Goal: Task Accomplishment & Management: Manage account settings

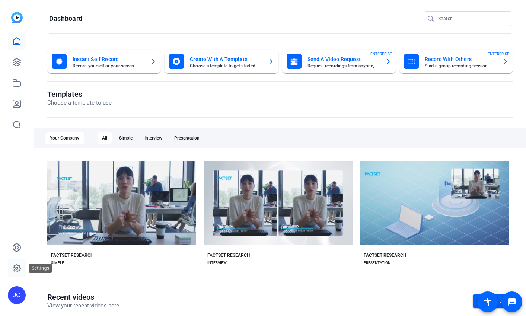
click at [11, 269] on link at bounding box center [17, 268] width 18 height 18
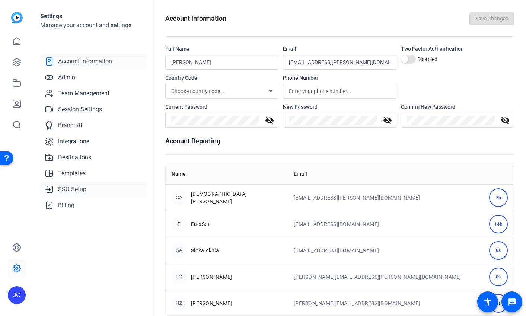
click at [67, 190] on span "SSO Setup" at bounding box center [72, 189] width 28 height 9
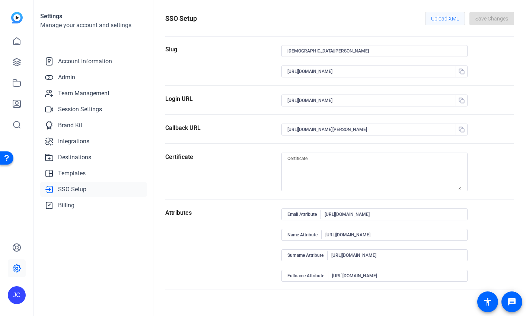
click at [447, 20] on span "Upload XML" at bounding box center [445, 19] width 28 height 14
type textarea "MIIC8DCCAdigAwIBAgIQF7F3nbFin7FIPu4my5cYGTANBgkqhkiG9w0BAQsFADA0MTIwMAYDVQQDEyl…"
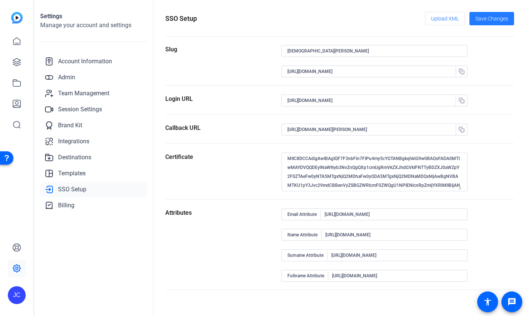
click at [499, 21] on span "Save Changes" at bounding box center [491, 19] width 33 height 8
click at [76, 87] on link "Team Management" at bounding box center [93, 93] width 107 height 15
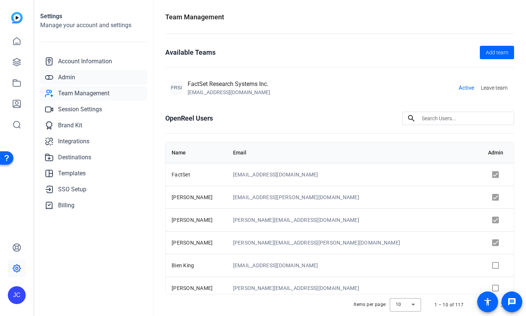
click at [68, 80] on span "Admin" at bounding box center [66, 77] width 17 height 9
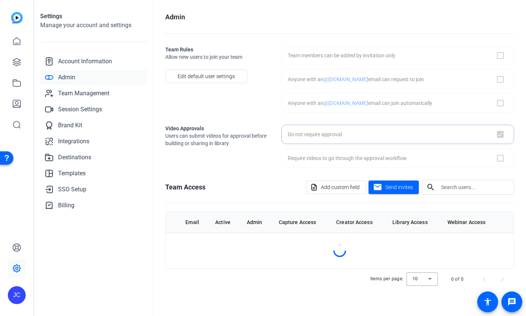
checkbox input "true"
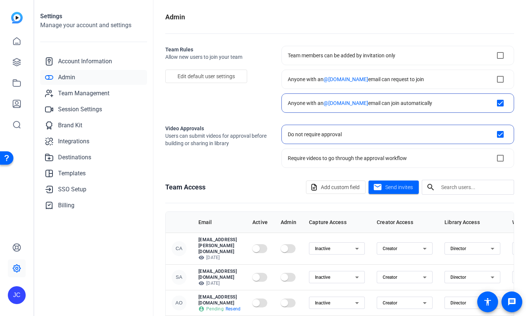
click at [476, 193] on div at bounding box center [474, 187] width 67 height 15
type input "angela"
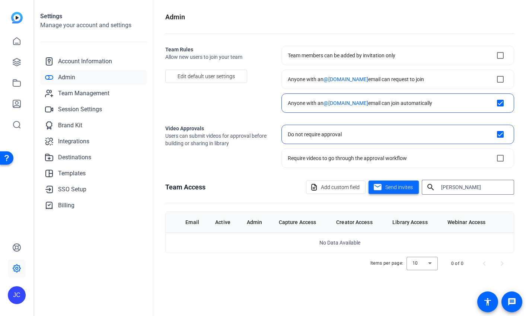
drag, startPoint x: 482, startPoint y: 187, endPoint x: 412, endPoint y: 185, distance: 70.3
click at [412, 185] on div "Add custom field mail Send invites search angela" at bounding box center [410, 187] width 208 height 15
type input "wang"
drag, startPoint x: 458, startPoint y: 187, endPoint x: 436, endPoint y: 187, distance: 21.6
click at [439, 187] on div "search wang" at bounding box center [464, 187] width 86 height 15
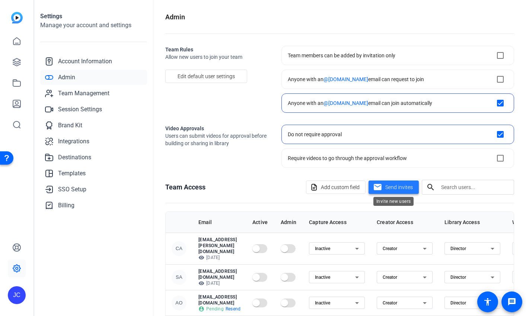
click at [406, 186] on span "Send invites" at bounding box center [399, 187] width 28 height 8
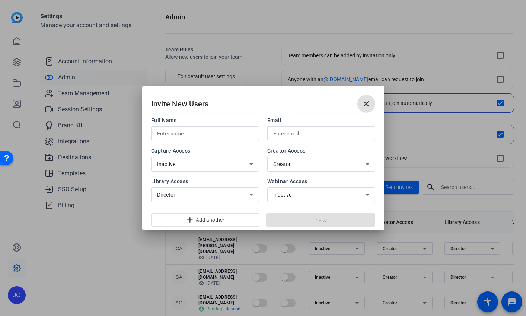
click at [280, 135] on input "text" at bounding box center [321, 133] width 96 height 9
paste input "angela.wang@factset.com"
type input "angela.wang@factset.com"
click at [209, 128] on div at bounding box center [205, 133] width 96 height 15
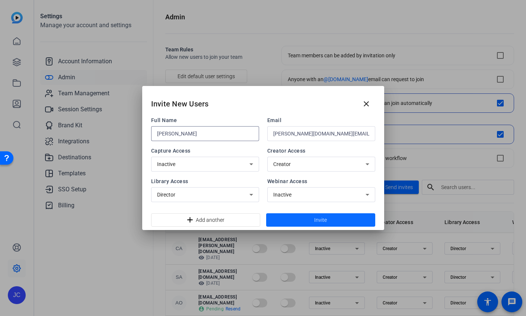
type input "Angela Wang"
click at [298, 218] on span at bounding box center [320, 220] width 109 height 18
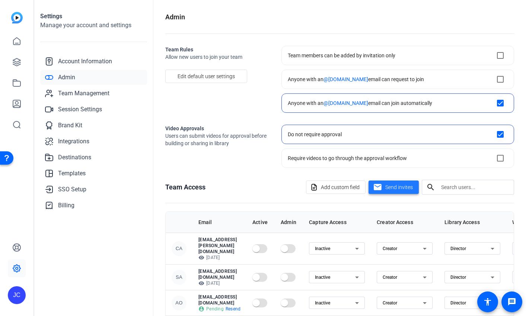
click at [402, 190] on span "Send invites" at bounding box center [399, 187] width 28 height 8
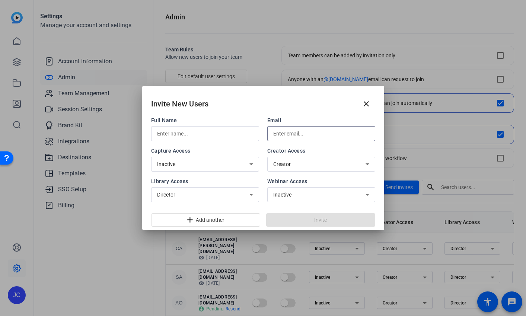
click at [315, 133] on input "text" at bounding box center [321, 133] width 96 height 9
paste input "maria.edmondson@factset.com"
type input "maria.edmondson@factset.com"
click at [194, 131] on input "text" at bounding box center [205, 133] width 96 height 9
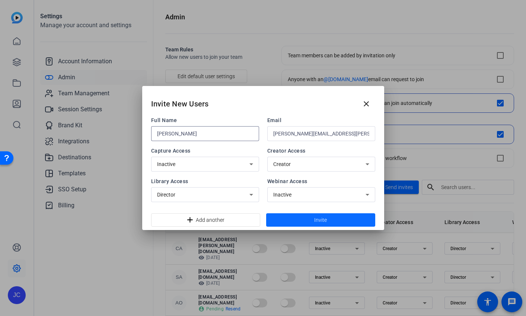
type input "Maria Edmondson"
click at [322, 220] on span "Invite" at bounding box center [320, 220] width 13 height 8
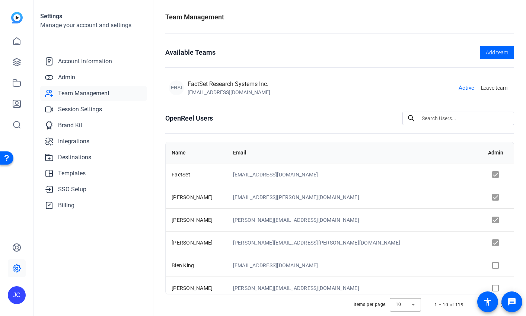
click at [12, 17] on img at bounding box center [17, 18] width 12 height 12
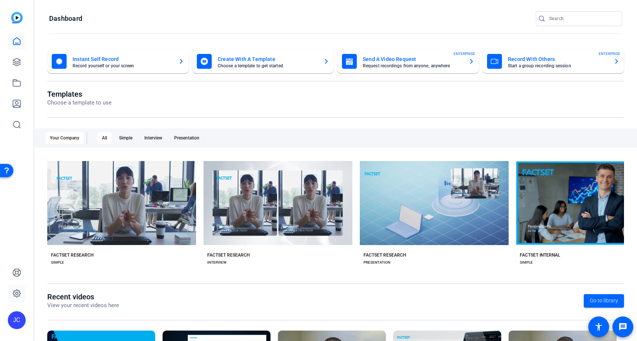
click at [15, 298] on icon at bounding box center [16, 293] width 9 height 9
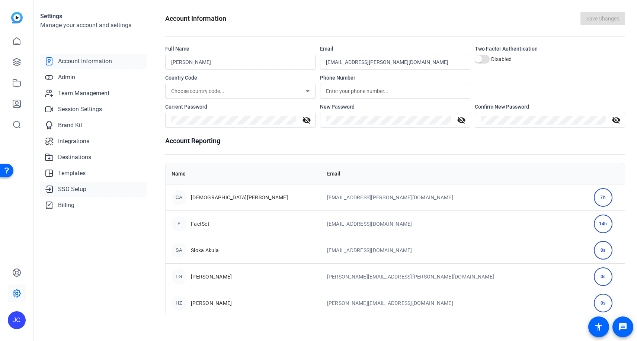
click at [66, 191] on span "SSO Setup" at bounding box center [72, 189] width 28 height 9
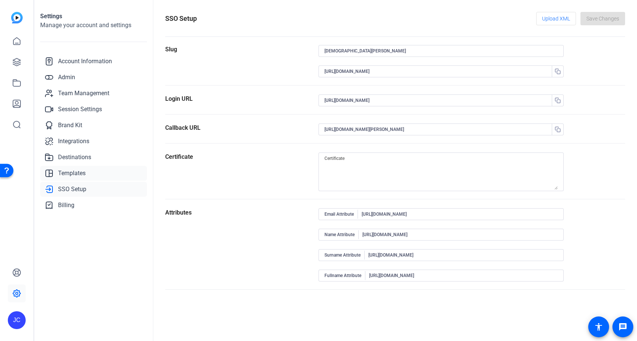
click at [65, 166] on link "Templates" at bounding box center [93, 173] width 107 height 15
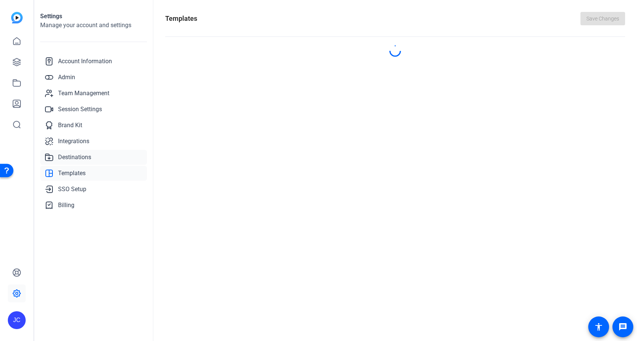
click at [65, 153] on span "Destinations" at bounding box center [74, 157] width 33 height 9
click at [70, 138] on span "Integrations" at bounding box center [73, 141] width 31 height 9
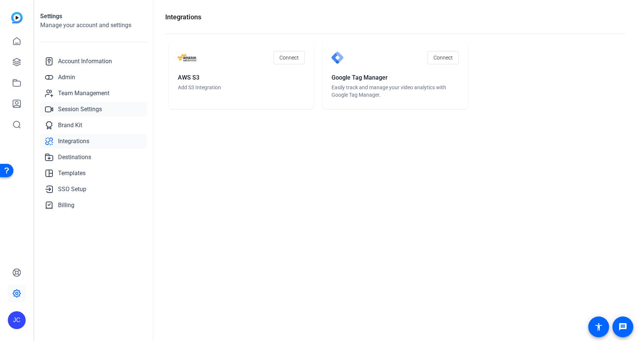
click at [73, 105] on span "Session Settings" at bounding box center [80, 109] width 44 height 9
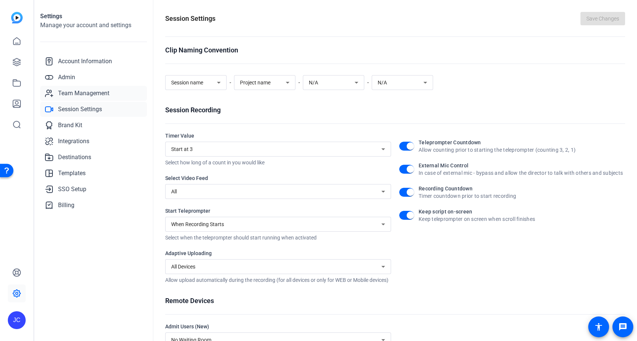
click at [78, 90] on span "Team Management" at bounding box center [83, 93] width 51 height 9
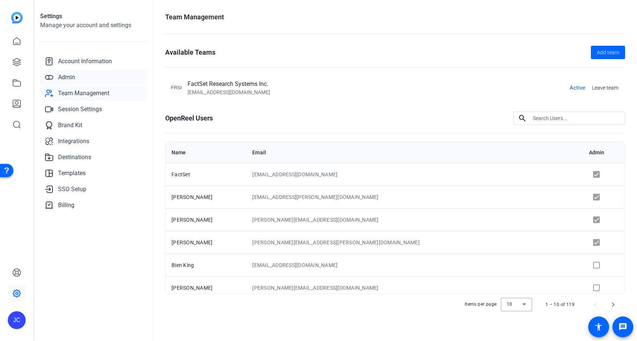
click at [74, 79] on span "Admin" at bounding box center [66, 77] width 17 height 9
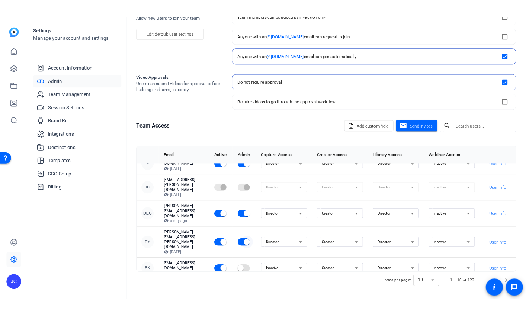
scroll to position [94, 17]
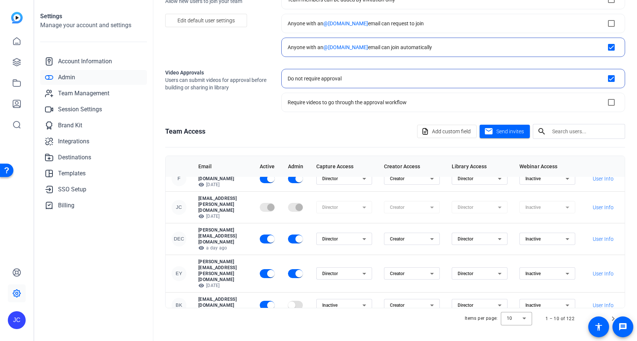
click at [72, 79] on span "Admin" at bounding box center [66, 77] width 17 height 9
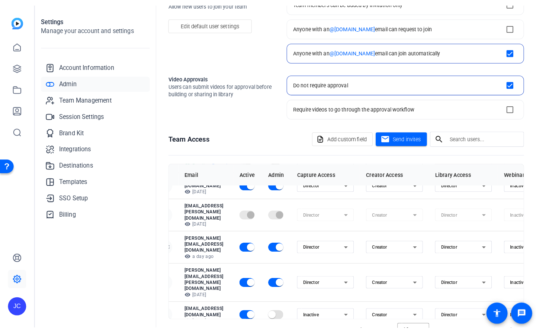
scroll to position [80, 0]
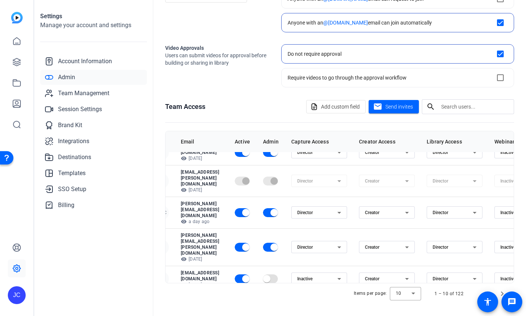
click at [460, 292] on div "1 – 10 of 122" at bounding box center [448, 293] width 29 height 7
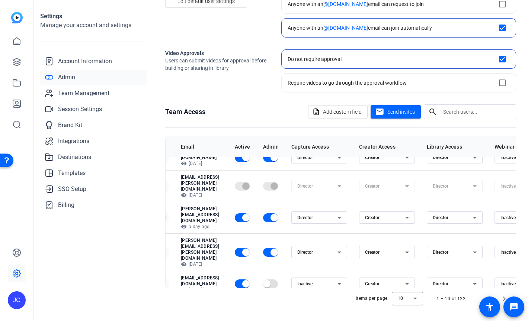
scroll to position [75, 0]
click at [418, 298] on div at bounding box center [407, 299] width 31 height 18
click at [408, 283] on mat-option "100" at bounding box center [407, 283] width 31 height 12
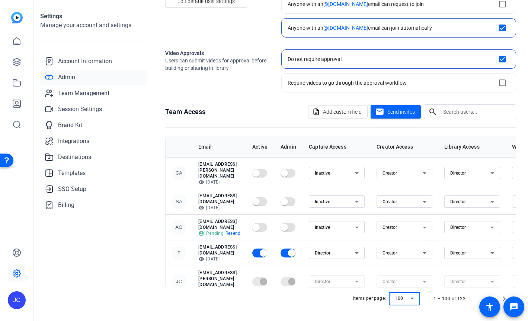
click at [408, 300] on div at bounding box center [404, 299] width 31 height 18
click at [398, 247] on span "10" at bounding box center [398, 247] width 6 height 9
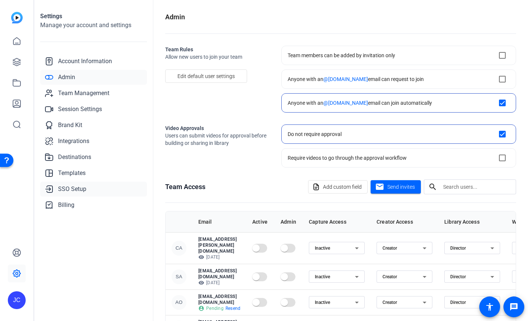
click at [68, 190] on span "SSO Setup" at bounding box center [72, 189] width 28 height 9
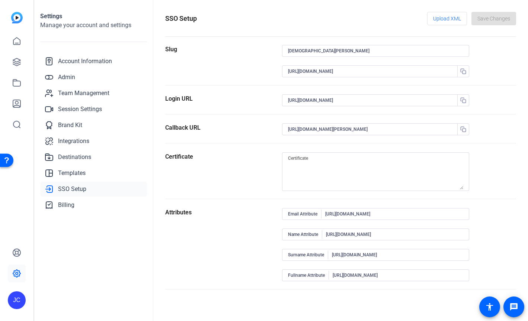
click at [353, 26] on openreel-settings-page-header "SSO Setup Upload XML Save Changes" at bounding box center [340, 24] width 351 height 25
click at [464, 100] on icon "button" at bounding box center [463, 100] width 6 height 6
click at [465, 101] on icon "button" at bounding box center [463, 100] width 5 height 5
click at [463, 129] on icon "button" at bounding box center [463, 129] width 5 height 5
click at [330, 159] on textarea at bounding box center [375, 172] width 175 height 36
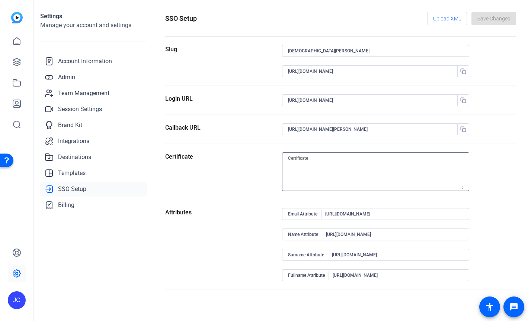
click at [326, 162] on textarea at bounding box center [375, 172] width 175 height 36
click at [68, 173] on span "Templates" at bounding box center [72, 173] width 28 height 9
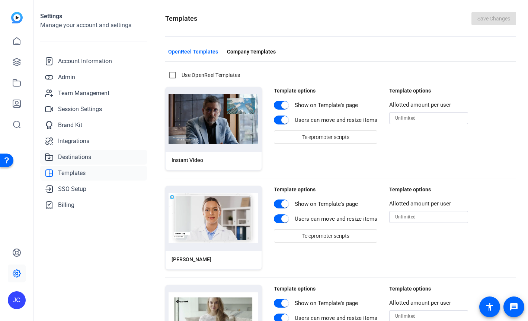
click at [75, 156] on span "Destinations" at bounding box center [74, 157] width 33 height 9
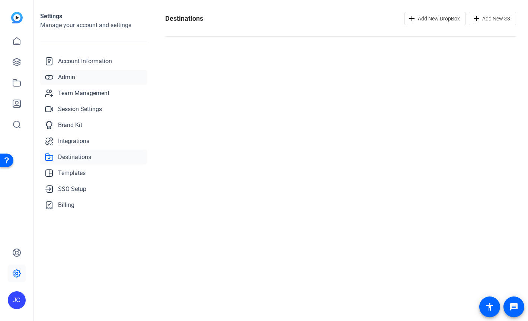
click at [65, 72] on link "Admin" at bounding box center [93, 77] width 107 height 15
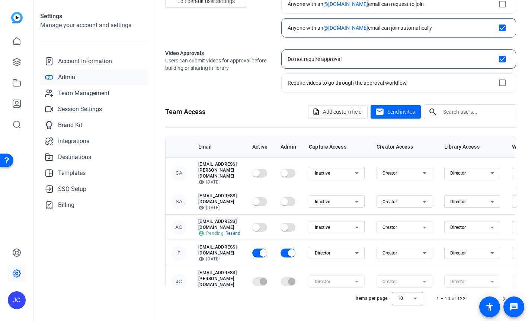
click at [464, 109] on input "text" at bounding box center [476, 111] width 67 height 9
type input "maria"
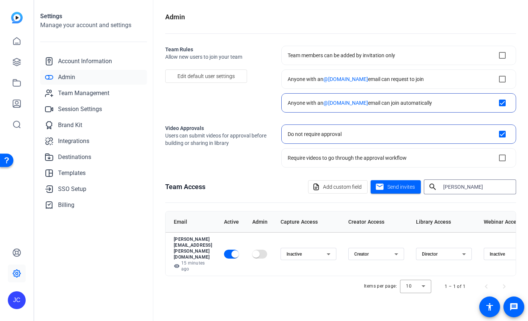
scroll to position [0, 27]
drag, startPoint x: 461, startPoint y: 186, endPoint x: 428, endPoint y: 186, distance: 33.1
click at [430, 186] on div "search maria" at bounding box center [467, 187] width 86 height 15
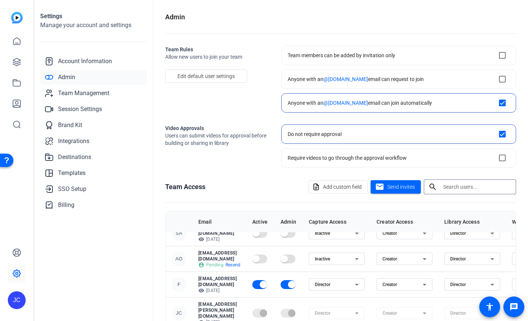
scroll to position [57, 0]
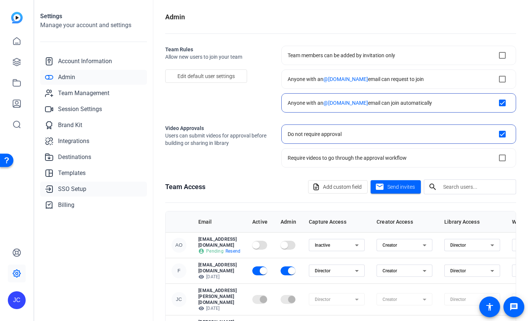
click at [69, 194] on link "SSO Setup" at bounding box center [93, 189] width 107 height 15
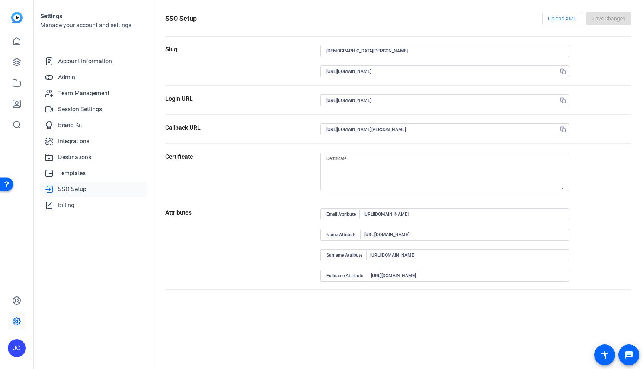
click at [75, 188] on span "SSO Setup" at bounding box center [72, 189] width 28 height 9
click at [16, 319] on icon at bounding box center [16, 321] width 9 height 9
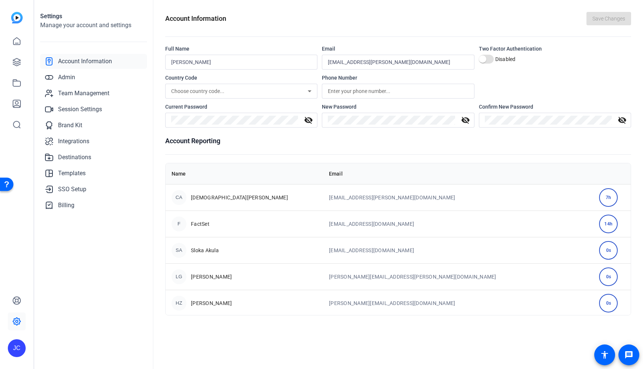
click at [294, 145] on h1 "Account Reporting" at bounding box center [398, 141] width 466 height 10
click at [222, 140] on h1 "Account Reporting" at bounding box center [398, 141] width 466 height 10
click at [165, 139] on h1 "Account Reporting" at bounding box center [398, 141] width 466 height 10
click at [79, 193] on span "SSO Setup" at bounding box center [72, 189] width 28 height 9
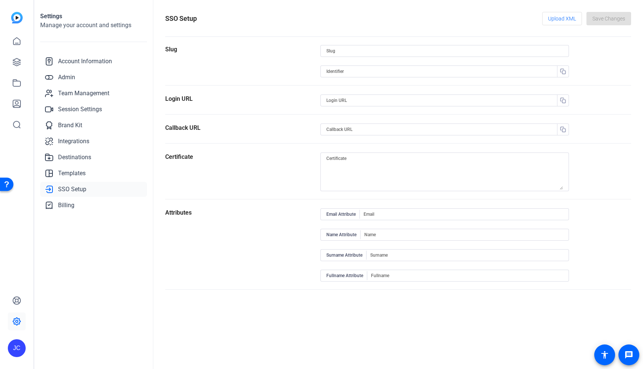
type input "christian-acevedo"
type input "https://sts.windows.net/ff9b87e3-c548-4b3d-8782-7cf47b86c057/"
type input "https://login.microsoftonline.com/ff9b87e3-c548-4b3d-8782-7cf47b86c057/saml2"
type input "https://capture.openreel.com/api/sso/return/christian-acevedo"
type input "http://schemas.xmlsoap.org/ws/2005/05/identity/claims/emailaddress"
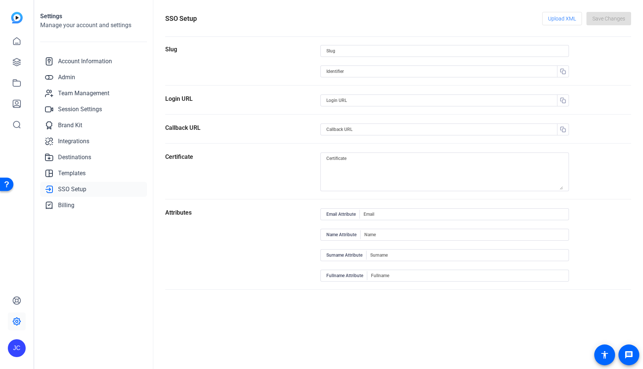
type input "http://schemas.xmlsoap.org/ws/2005/05/identity/claims/givenname"
type input "http://schemas.xmlsoap.org/ws/2005/05/identity/claims/surname"
type input "http://schemas.microsoft.com/identity/claims/displayname"
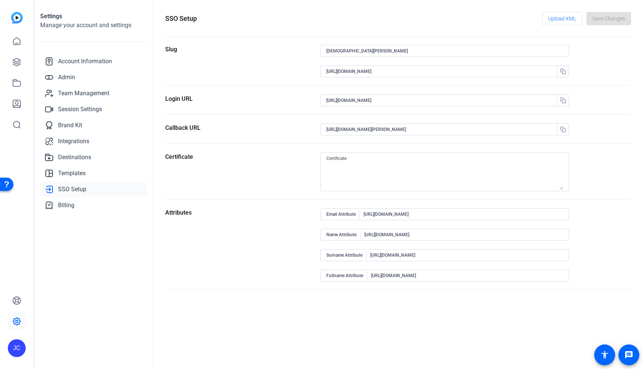
click at [280, 96] on div "Login URL" at bounding box center [242, 104] width 155 height 20
click at [564, 99] on icon "button" at bounding box center [563, 100] width 6 height 6
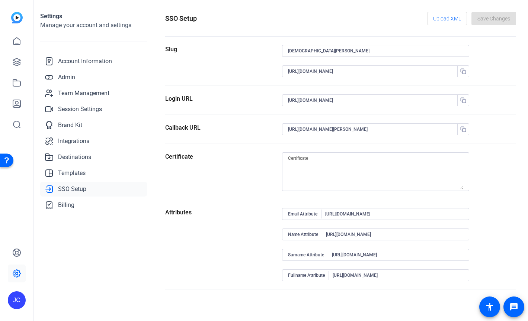
click at [227, 132] on div "Callback URL" at bounding box center [223, 133] width 117 height 20
click at [351, 54] on input "christian-acevedo" at bounding box center [375, 50] width 175 height 9
drag, startPoint x: 330, startPoint y: 53, endPoint x: 247, endPoint y: 47, distance: 83.5
click at [247, 47] on section "Slug christian-acevedo https://sts.windows.net/ff9b87e3-c548-4b3d-8782-7cf47b86…" at bounding box center [340, 65] width 351 height 41
type input "F"
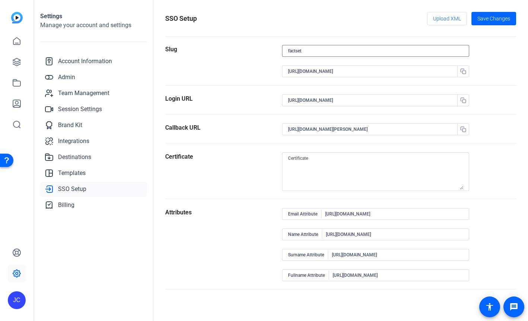
type input "factset"
type input "https://capture.openreel.com/api/sso/return/factset"
click at [235, 58] on div "Slug" at bounding box center [223, 65] width 117 height 40
click at [504, 15] on span "Save Changes" at bounding box center [493, 19] width 33 height 8
click at [62, 80] on span "Admin" at bounding box center [66, 77] width 17 height 9
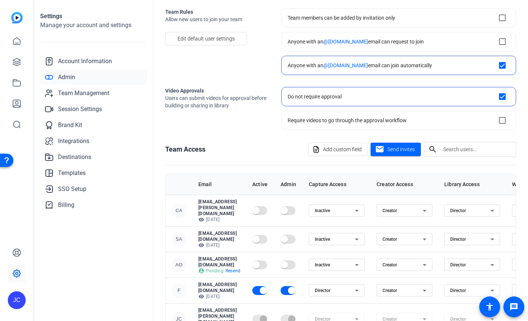
scroll to position [41, 0]
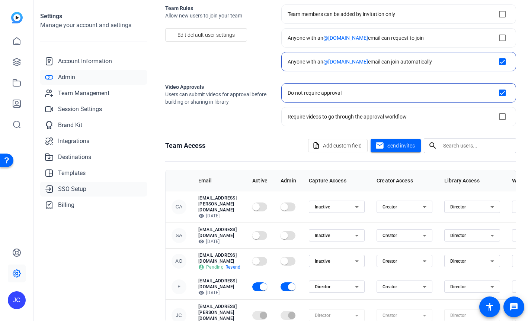
click at [73, 193] on span "SSO Setup" at bounding box center [72, 189] width 28 height 9
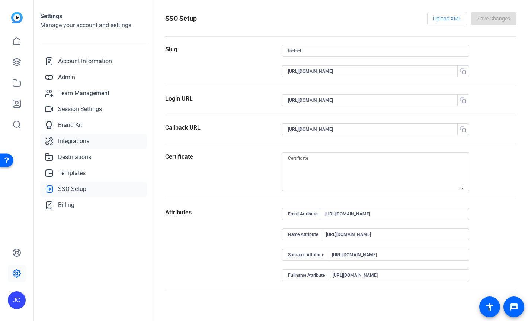
click at [77, 136] on link "Integrations" at bounding box center [93, 141] width 107 height 15
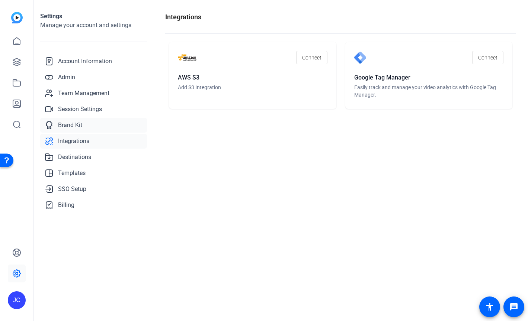
click at [79, 126] on span "Brand Kit" at bounding box center [70, 125] width 24 height 9
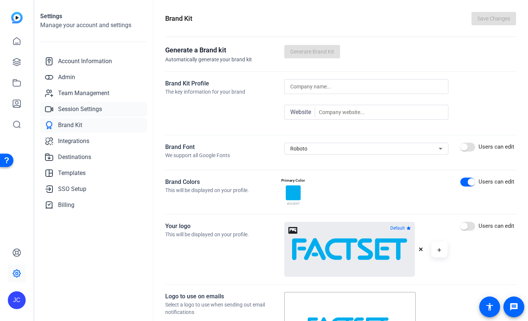
click at [80, 110] on span "Session Settings" at bounding box center [80, 109] width 44 height 9
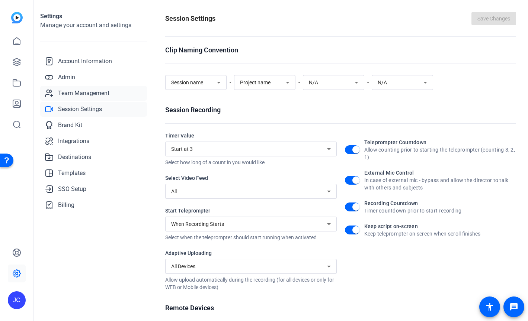
click at [81, 95] on span "Team Management" at bounding box center [83, 93] width 51 height 9
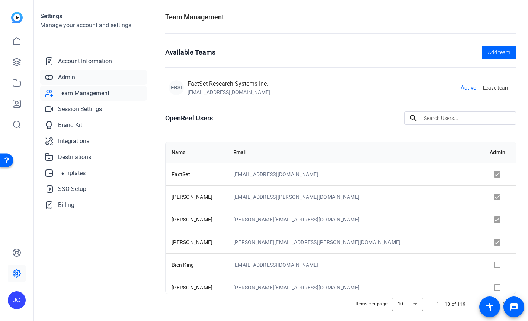
click at [66, 80] on span "Admin" at bounding box center [66, 77] width 17 height 9
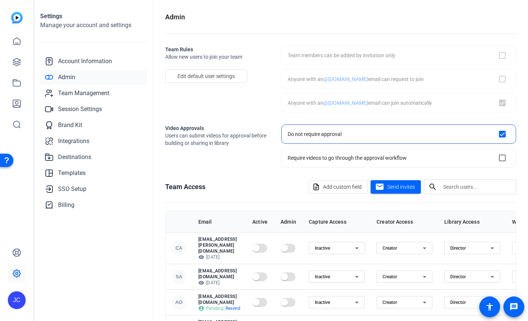
checkbox input "true"
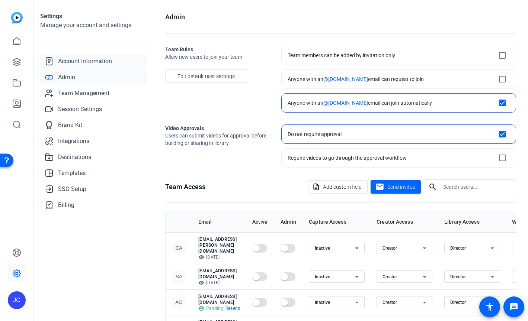
click at [87, 57] on link "Account Information" at bounding box center [93, 61] width 107 height 15
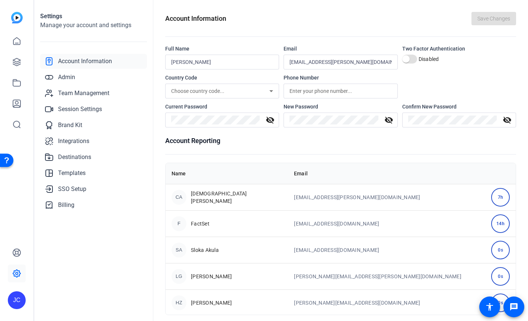
scroll to position [6, 0]
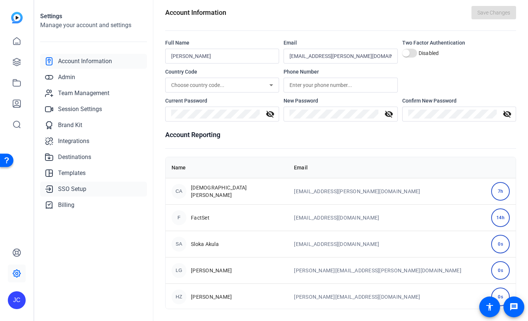
click at [65, 189] on span "SSO Setup" at bounding box center [72, 189] width 28 height 9
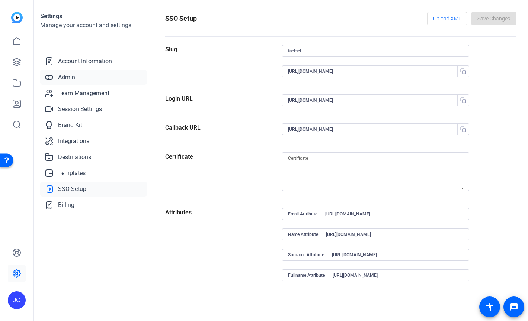
click at [66, 77] on span "Admin" at bounding box center [66, 77] width 17 height 9
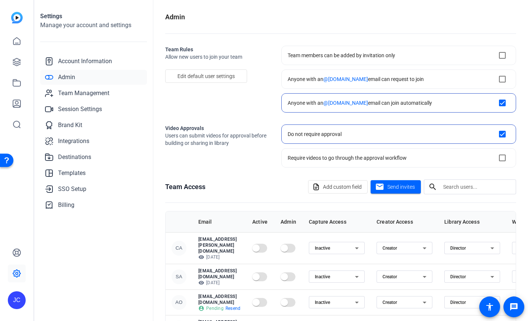
click at [459, 186] on input "text" at bounding box center [476, 187] width 67 height 9
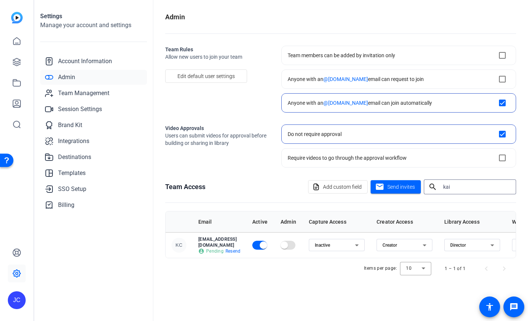
type input "kai"
click at [234, 248] on span "Resend" at bounding box center [232, 251] width 15 height 6
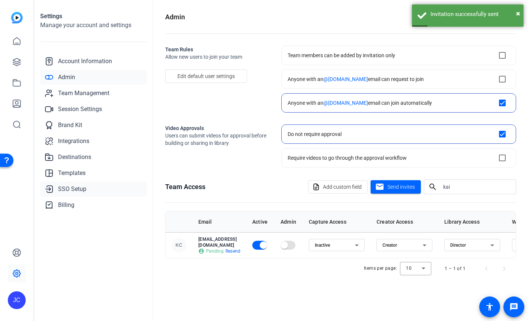
click at [70, 189] on span "SSO Setup" at bounding box center [72, 189] width 28 height 9
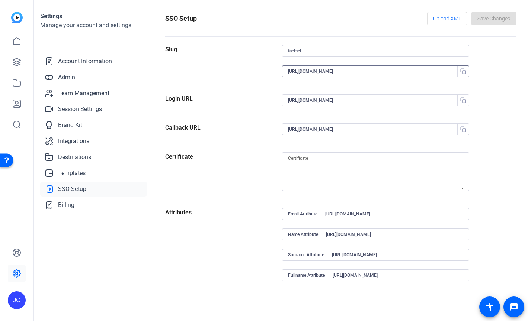
click at [288, 70] on input "https://sts.windows.net/ff9b87e3-c548-4b3d-8782-7cf47b86c057/" at bounding box center [372, 71] width 168 height 9
click at [253, 89] on form "Slug factset https://sts.windows.net/ff9b87e3-c548-4b3d-8782-7cf47b86c057/ Logi…" at bounding box center [340, 167] width 351 height 245
click at [248, 94] on form "Slug factset https://sts.windows.net/ff9b87e3-c548-4b3d-8782-7cf47b86c057/ Logi…" at bounding box center [340, 167] width 351 height 245
click at [310, 204] on form "Slug factset https://sts.windows.net/ff9b87e3-c548-4b3d-8782-7cf47b86c057/ Logi…" at bounding box center [340, 167] width 351 height 245
click at [349, 212] on input "http://schemas.xmlsoap.org/ws/2005/05/identity/claims/emailaddress" at bounding box center [394, 214] width 138 height 9
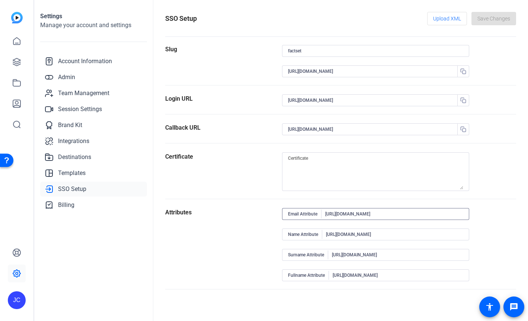
scroll to position [0, 5]
drag, startPoint x: 370, startPoint y: 213, endPoint x: 468, endPoint y: 214, distance: 97.5
click at [468, 214] on div "Email Attribute http://schemas.xmlsoap.org/ws/2005/05/identity/claims/emailaddr…" at bounding box center [375, 214] width 187 height 12
click at [482, 213] on section "Attributes Email Attribute http://schemas.xmlsoap.org/ws/2005/05/identity/claim…" at bounding box center [340, 248] width 351 height 81
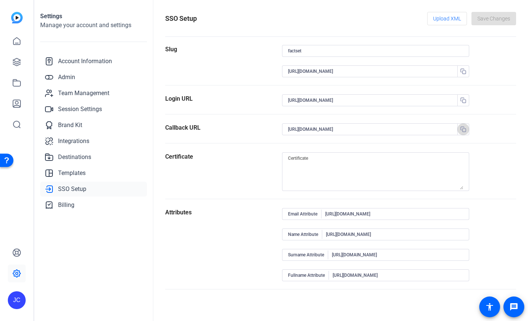
click at [462, 131] on icon "button" at bounding box center [463, 129] width 5 height 5
click at [485, 152] on form "Slug factset https://sts.windows.net/ff9b87e3-c548-4b3d-8782-7cf47b86c057/ Logi…" at bounding box center [340, 167] width 351 height 245
click at [256, 67] on div "Slug" at bounding box center [223, 65] width 117 height 40
click at [443, 16] on span "Upload XML" at bounding box center [447, 19] width 28 height 14
type textarea "MIIC8DCCAdigAwIBAgIQF7F3nbFin7FIPu4my5cYGTANBgkqhkiG9w0BAQsFADA0MTIwMAYDVQQDEyl…"
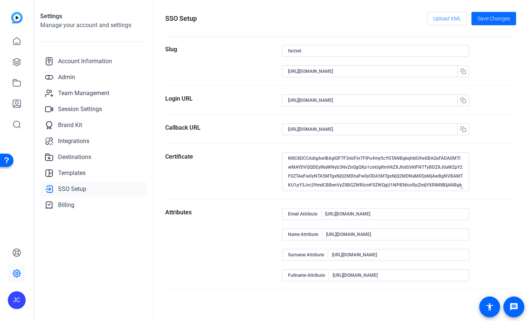
click at [497, 17] on span "Save Changes" at bounding box center [493, 19] width 33 height 8
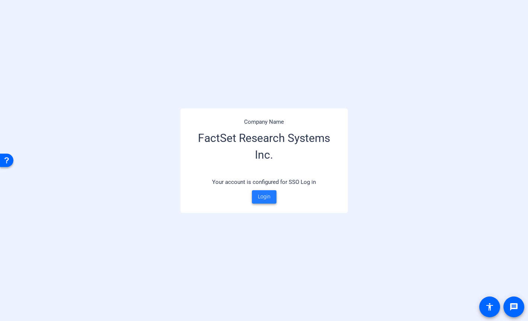
click at [262, 199] on span "Login" at bounding box center [264, 197] width 13 height 8
click at [265, 197] on span "Login" at bounding box center [264, 197] width 13 height 8
